Goal: Ask a question: Seek information or help from site administrators or community

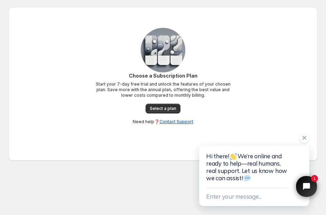
click at [249, 186] on div "Hi there! We’re online and ready to help—real humans, real support. Let us know…" at bounding box center [254, 167] width 96 height 42
click at [254, 201] on button "Enter your message..." at bounding box center [233, 196] width 55 height 11
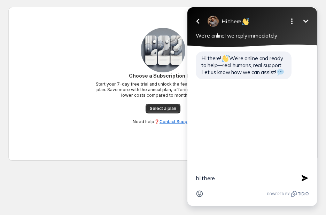
type textarea "hi there"
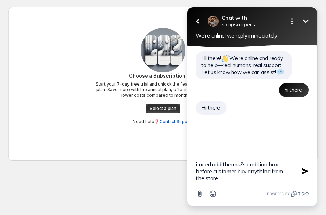
type textarea "i need add therms&condition box before customer buy anything from the store"
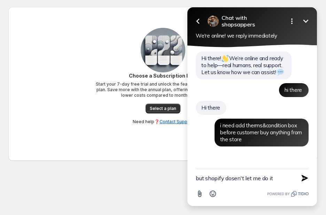
type textarea "but shopify dosen't let me do it"
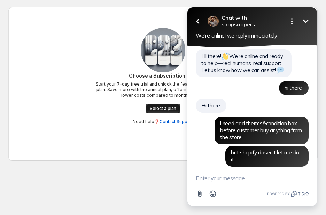
click at [155, 106] on span "Select a plan" at bounding box center [163, 109] width 26 height 6
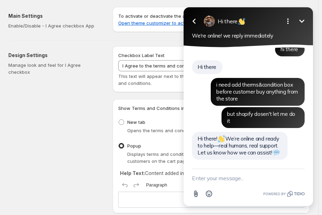
scroll to position [34, 0]
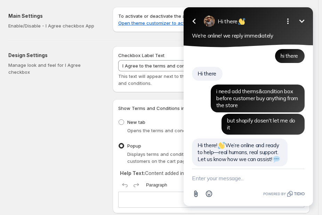
click at [307, 20] on button "Minimize" at bounding box center [302, 21] width 14 height 14
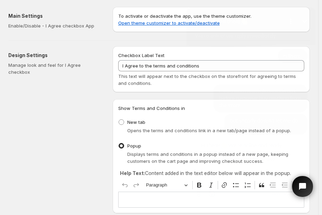
click at [308, 35] on div "Go back Hi there Minimize Open options We're online! we reply immediately" at bounding box center [250, 27] width 129 height 40
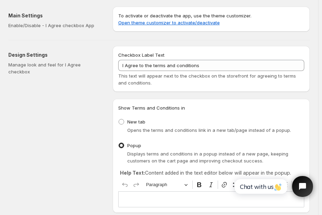
scroll to position [0, 0]
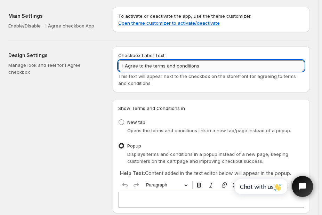
click at [270, 66] on input "I Agree to the terms and conditions" at bounding box center [211, 65] width 186 height 11
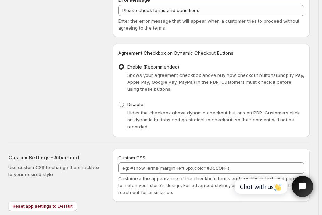
scroll to position [383, 0]
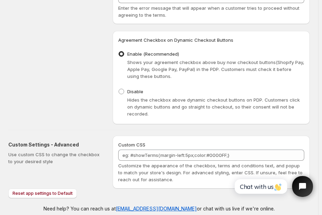
click at [275, 40] on h3 "Agreement Checkbox on Dynamic Checkout Buttons" at bounding box center [211, 40] width 186 height 7
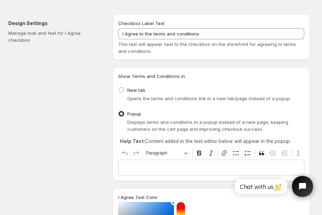
scroll to position [0, 0]
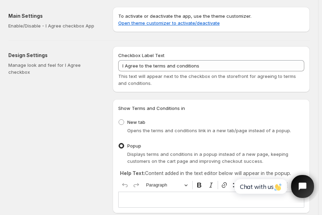
click at [302, 186] on icon "Open chat widget" at bounding box center [306, 186] width 11 height 11
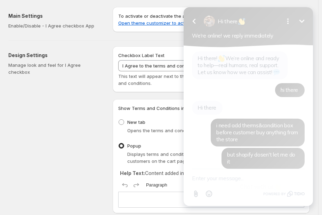
scroll to position [34, 0]
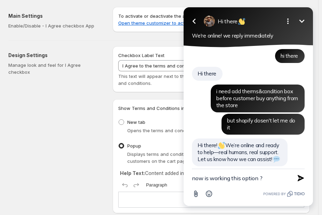
type textarea "now is working this option ?"
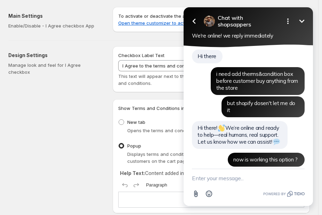
scroll to position [70, 0]
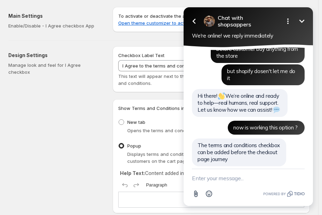
scroll to position [99, 0]
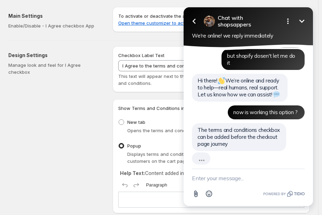
click at [248, 177] on textarea "New message" at bounding box center [248, 178] width 113 height 18
type textarea "how ?"
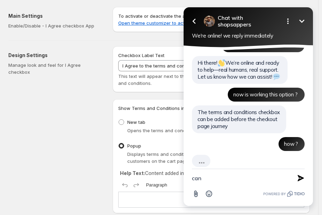
scroll to position [101, 0]
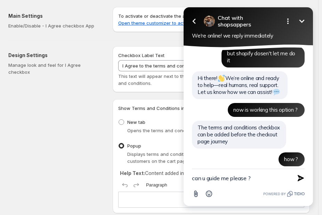
type textarea "can u guide me please ?"
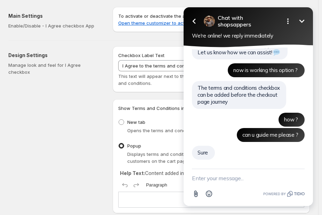
scroll to position [134, 0]
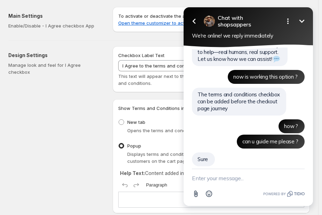
click at [305, 21] on icon "Minimize" at bounding box center [302, 21] width 8 height 8
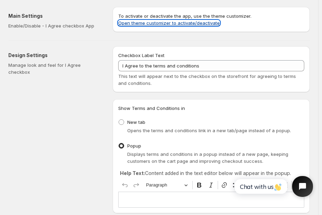
click at [198, 24] on link "Open theme customizer to activate/deactivate" at bounding box center [169, 23] width 102 height 6
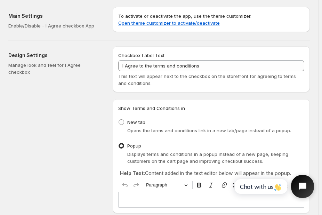
click at [304, 193] on button "Open chat widget" at bounding box center [302, 186] width 23 height 23
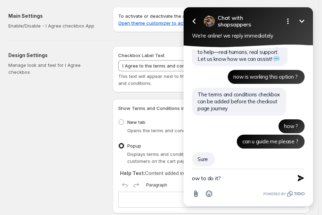
type textarea "ow to do it?"
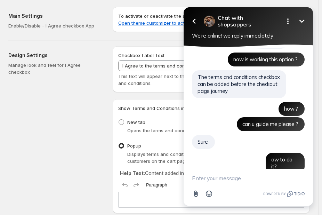
click at [301, 26] on button "Minimize" at bounding box center [302, 21] width 14 height 14
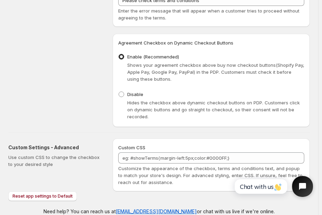
scroll to position [380, 0]
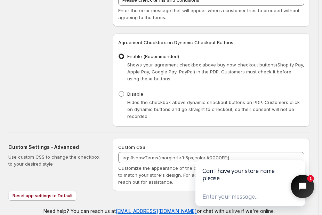
click at [304, 187] on icon "Close chat widget" at bounding box center [306, 186] width 11 height 11
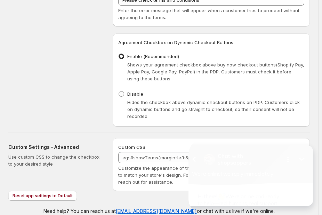
scroll to position [170, 0]
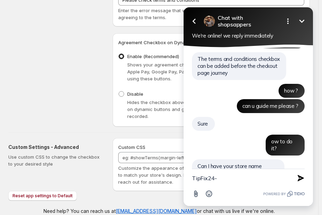
type textarea "TipFix24-7"
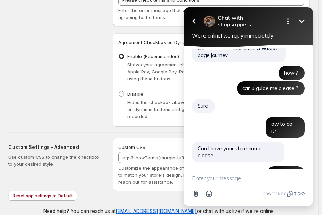
click at [301, 25] on button "Minimize" at bounding box center [302, 21] width 14 height 14
